Goal: Information Seeking & Learning: Find contact information

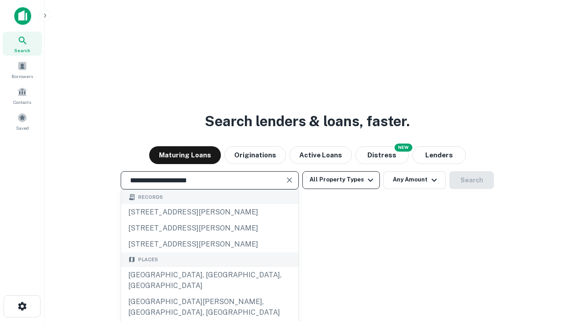
click at [341, 179] on button "All Property Types" at bounding box center [340, 180] width 77 height 18
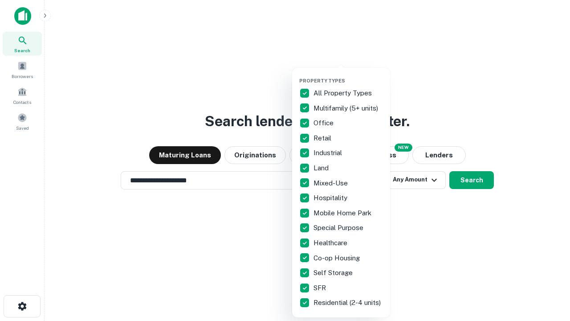
type input "**********"
click at [348, 75] on button "button" at bounding box center [348, 75] width 98 height 0
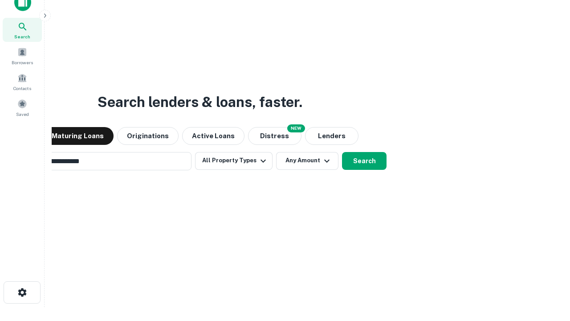
scroll to position [14, 0]
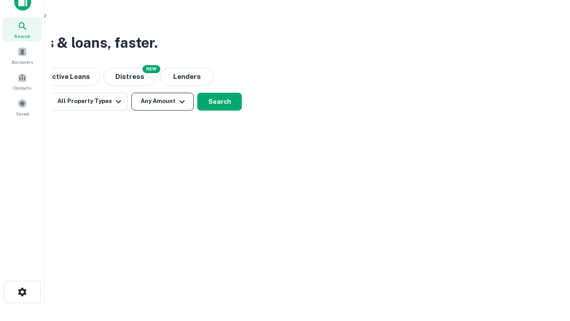
click at [163, 101] on button "Any Amount" at bounding box center [162, 102] width 62 height 18
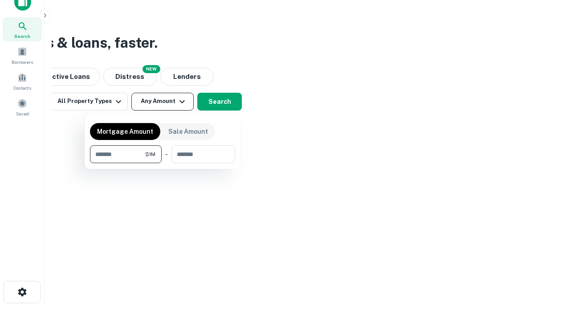
type input "*******"
click at [163, 163] on button "button" at bounding box center [162, 163] width 145 height 0
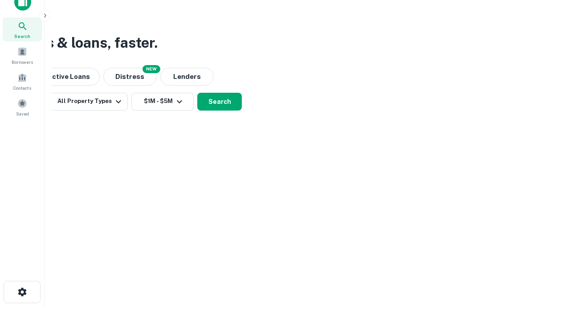
scroll to position [5, 164]
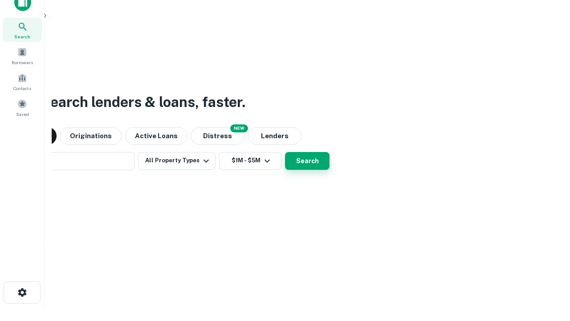
click at [285, 152] on button "Search" at bounding box center [307, 161] width 45 height 18
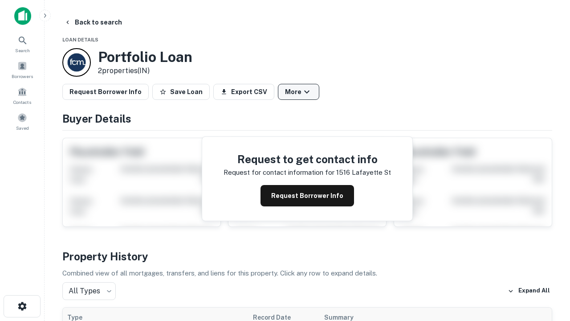
click at [298, 92] on button "More" at bounding box center [298, 92] width 41 height 16
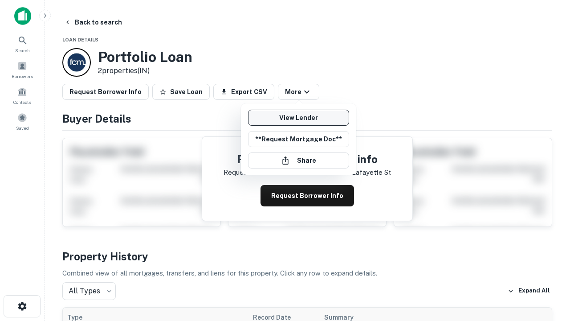
click at [298, 118] on link "View Lender" at bounding box center [298, 118] width 101 height 16
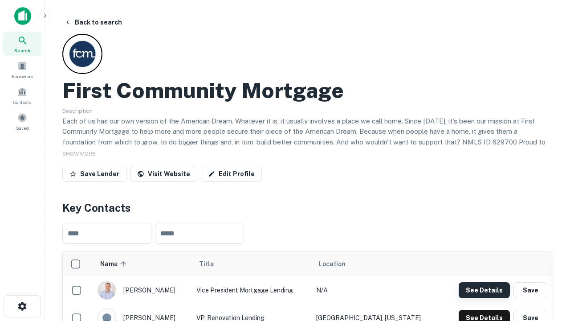
click at [484, 289] on button "See Details" at bounding box center [484, 290] width 51 height 16
